Goal: Task Accomplishment & Management: Use online tool/utility

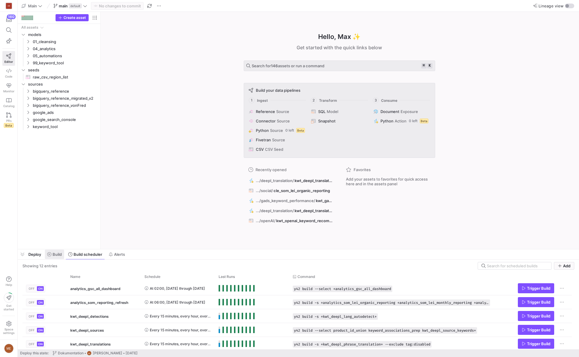
click at [56, 253] on span "Build" at bounding box center [57, 254] width 9 height 5
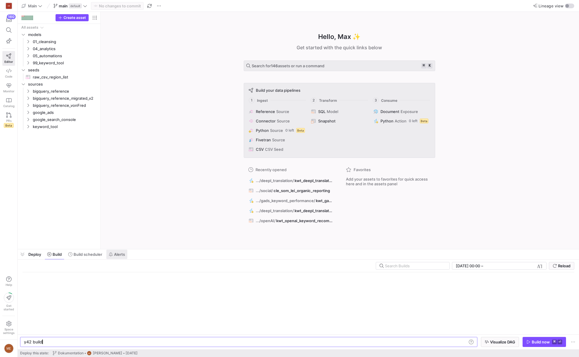
scroll to position [0, 18]
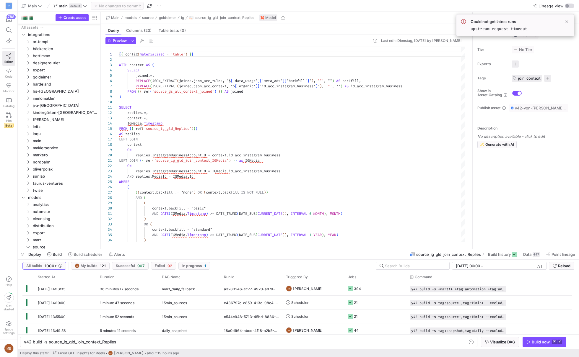
scroll to position [0, 93]
